Goal: Task Accomplishment & Management: Complete application form

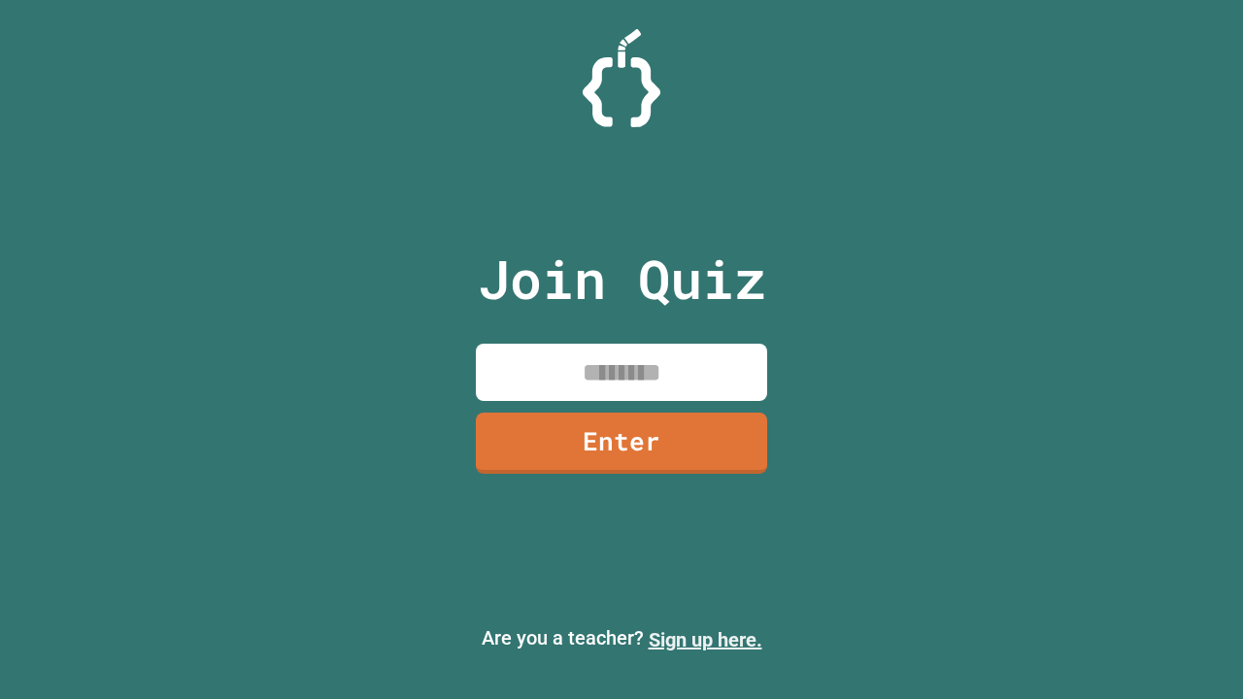
click at [705, 640] on link "Sign up here." at bounding box center [706, 639] width 114 height 23
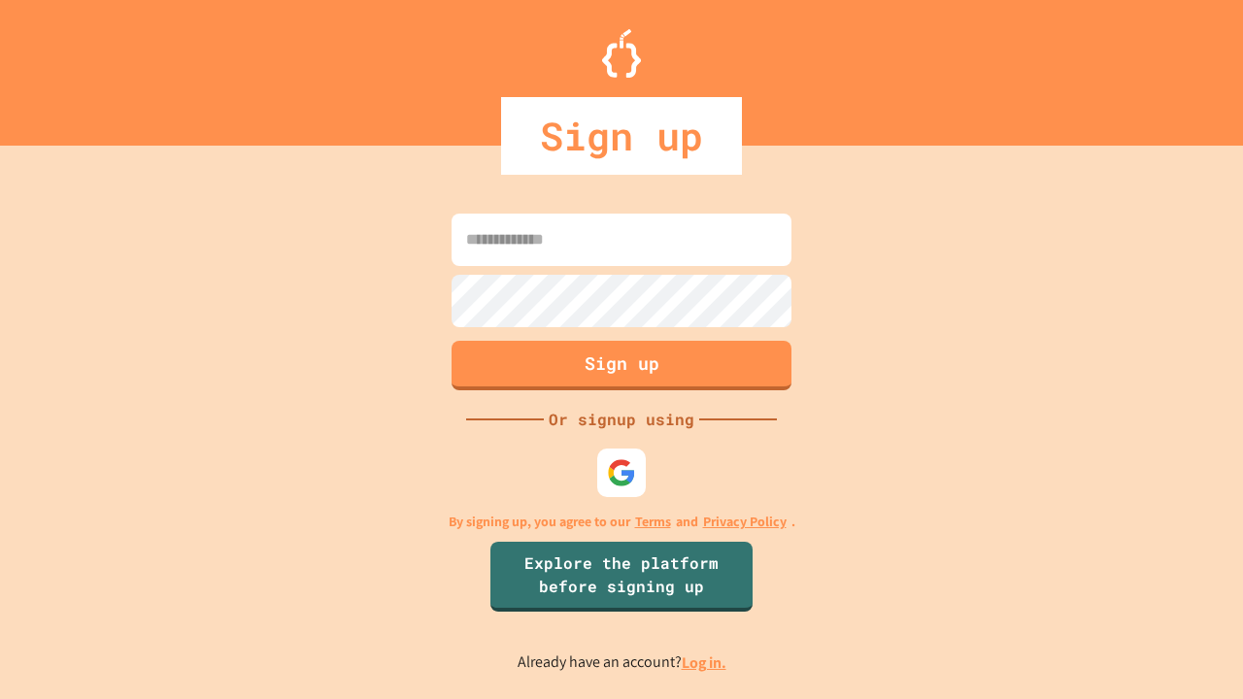
click at [705, 662] on link "Log in." at bounding box center [704, 663] width 45 height 20
